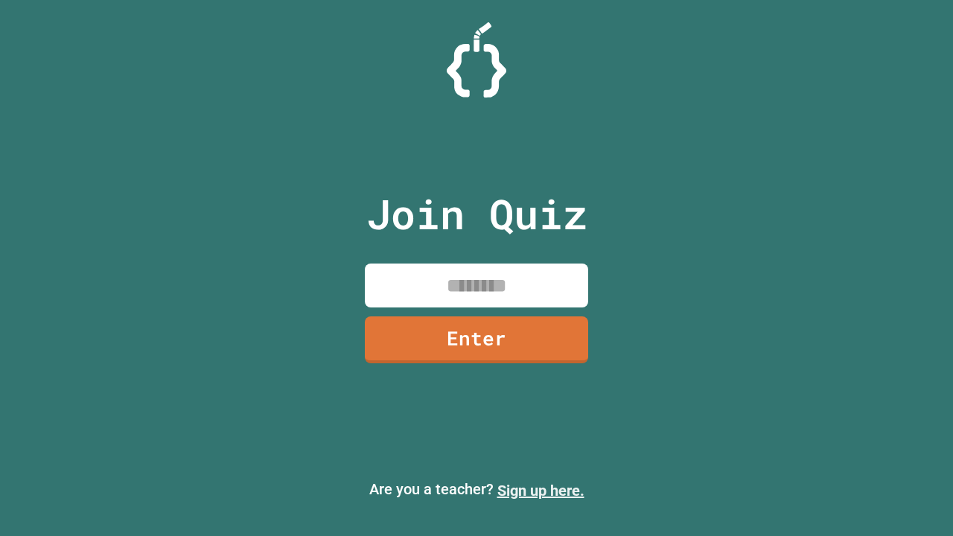
click at [541, 491] on link "Sign up here." at bounding box center [540, 491] width 87 height 18
